Goal: Book appointment/travel/reservation

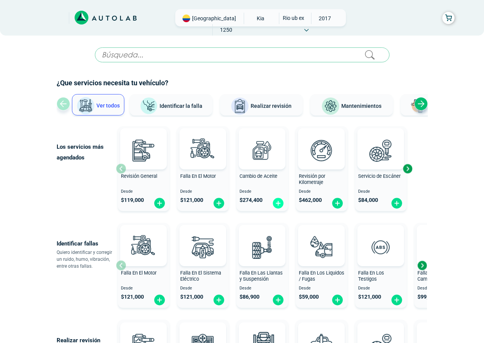
click at [275, 205] on img at bounding box center [278, 203] width 12 height 12
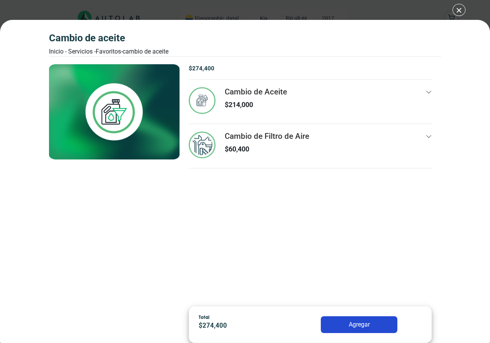
click at [364, 322] on button "Agregar" at bounding box center [359, 325] width 77 height 17
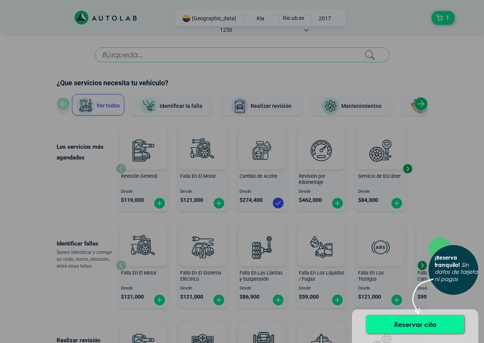
click at [431, 323] on button "Reservar cita" at bounding box center [415, 324] width 98 height 18
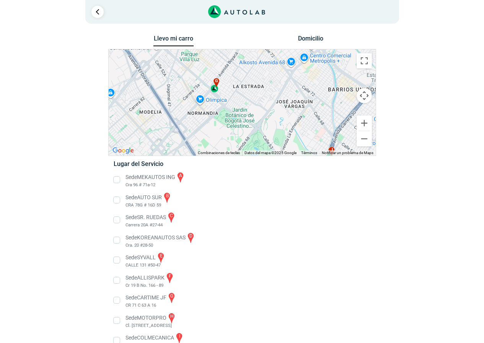
click at [216, 88] on div "g" at bounding box center [214, 85] width 9 height 15
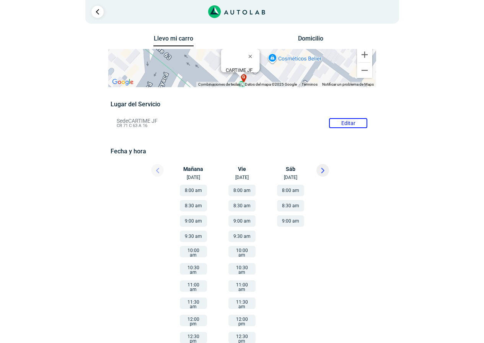
click at [219, 135] on div "Lugar del Servicio Sede CARTIME JF Editar CR 71 C 63 A 16 Fecha y hora Editar" at bounding box center [242, 226] width 263 height 251
